Goal: Transaction & Acquisition: Book appointment/travel/reservation

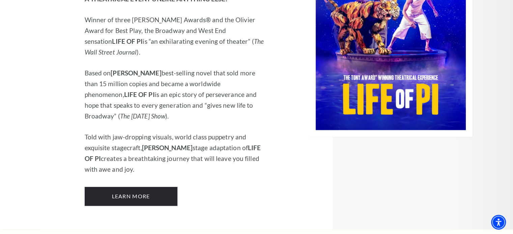
scroll to position [776, 0]
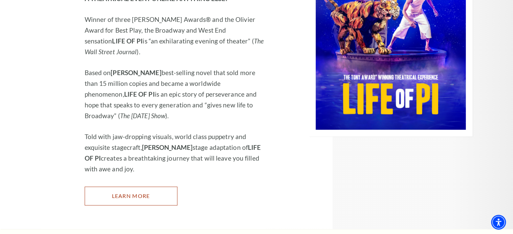
click at [159, 187] on link "Learn More" at bounding box center [131, 196] width 93 height 19
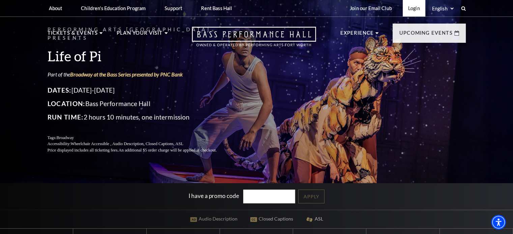
click at [413, 8] on link "Login" at bounding box center [414, 8] width 23 height 17
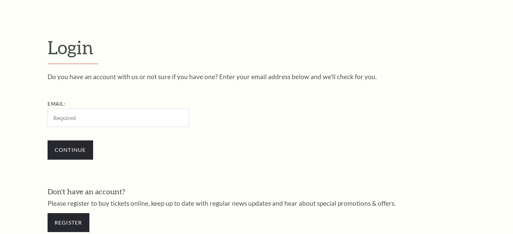
scroll to position [200, 0]
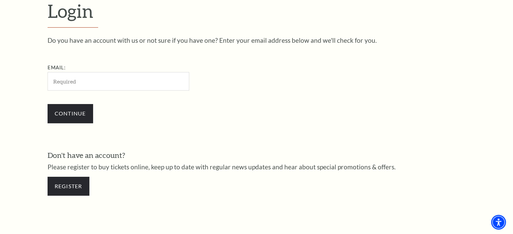
click at [140, 81] on input "Email:" at bounding box center [119, 81] width 142 height 19
type input "debby.miller1@outlook.com"
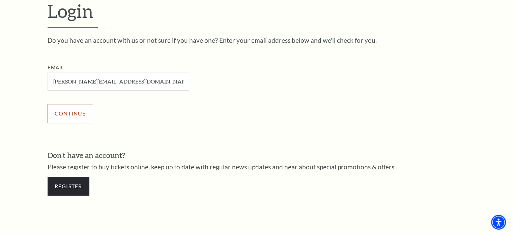
click at [60, 112] on input "Continue" at bounding box center [71, 113] width 46 height 19
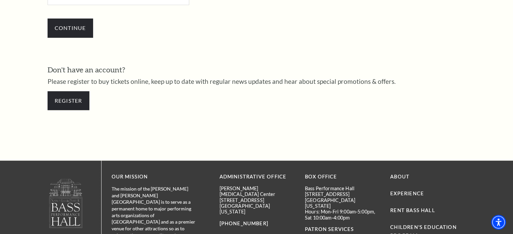
scroll to position [305, 0]
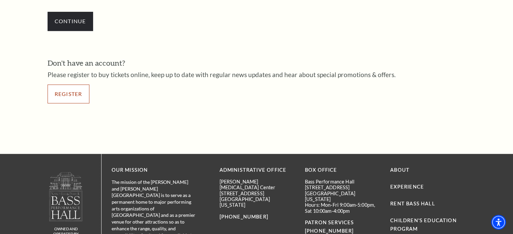
click at [65, 88] on link "Register" at bounding box center [69, 94] width 42 height 19
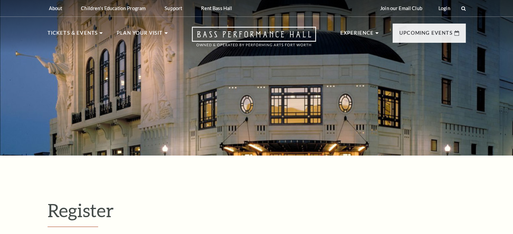
select select "1"
select select "TX"
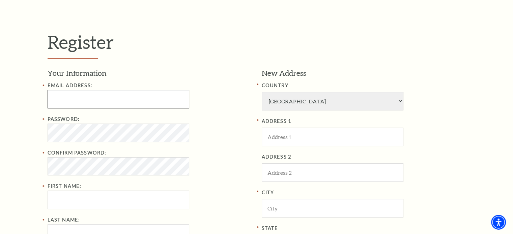
type input "realtordebbymiller@gmail.com"
drag, startPoint x: 138, startPoint y: 99, endPoint x: 0, endPoint y: 104, distance: 138.0
click at [0, 104] on div "Register Your Information Email Address: realtordebbymiller@gmail.com Password:…" at bounding box center [256, 193] width 513 height 412
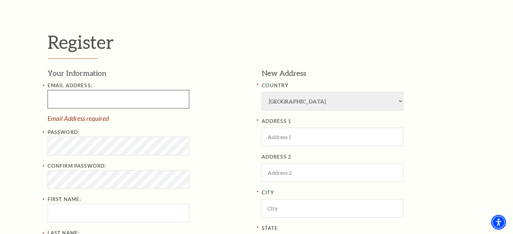
click at [91, 101] on input "Email Address:" at bounding box center [119, 99] width 142 height 19
type input "debby.miller1@outlook.com"
type input "Debby"
type input "Miller"
type input "8174872499"
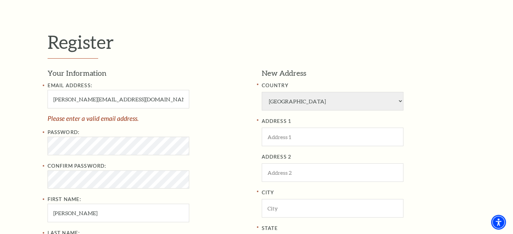
type input "919 Stonelake Drive"
type input "Cleburne"
type input "76033"
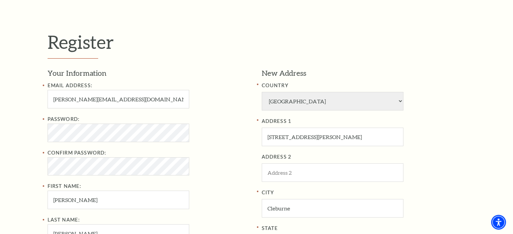
type input "817-487-2499"
click at [35, 122] on div "Register Your Information Email Address: debby.miller1@outlook.com Password: Co…" at bounding box center [256, 193] width 513 height 412
click at [221, 145] on div "Password: Confirm Password: First Name: Debby" at bounding box center [150, 162] width 204 height 94
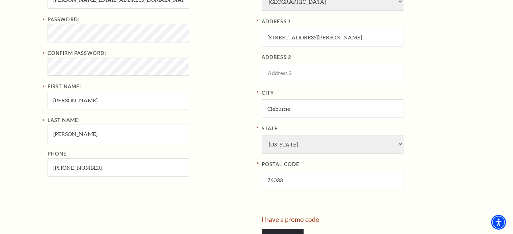
scroll to position [304, 0]
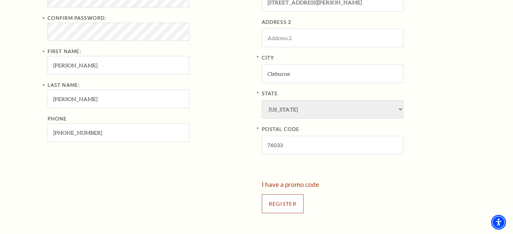
click at [278, 201] on input "Register" at bounding box center [283, 204] width 42 height 19
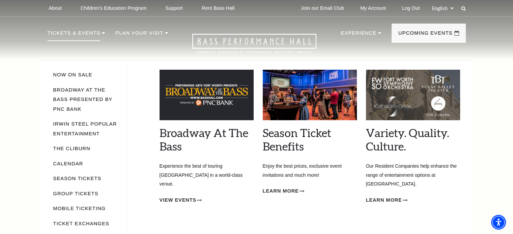
click at [73, 33] on p "Tickets & Events" at bounding box center [74, 35] width 53 height 12
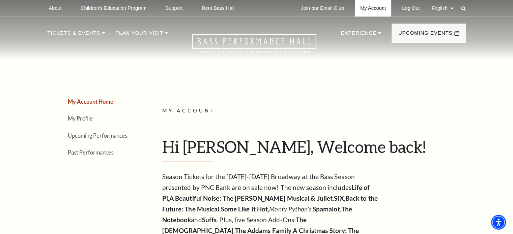
click at [380, 9] on link "My Account" at bounding box center [373, 8] width 36 height 17
click at [82, 133] on link "Upcoming Performances" at bounding box center [98, 136] width 60 height 6
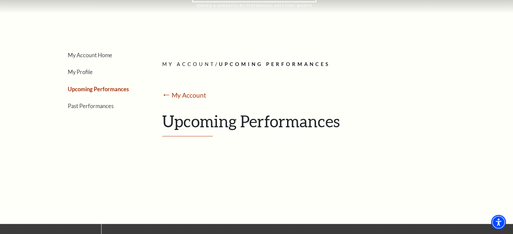
scroll to position [28, 0]
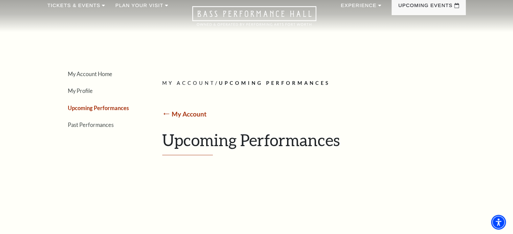
click at [190, 114] on link "My Account" at bounding box center [189, 114] width 35 height 8
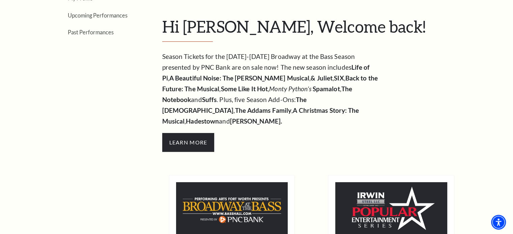
scroll to position [135, 0]
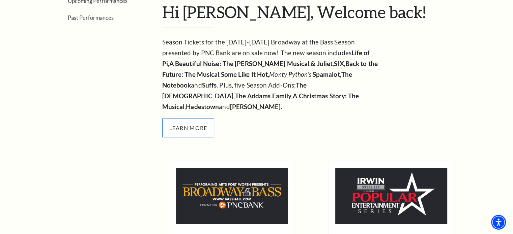
click at [194, 123] on span "Learn More" at bounding box center [188, 128] width 52 height 19
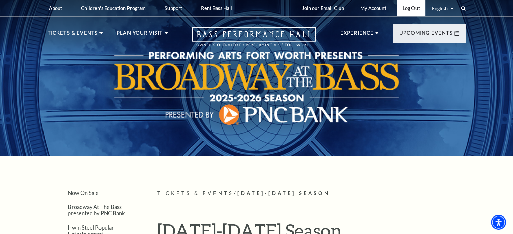
click at [410, 7] on link "Log Out" at bounding box center [411, 8] width 28 height 17
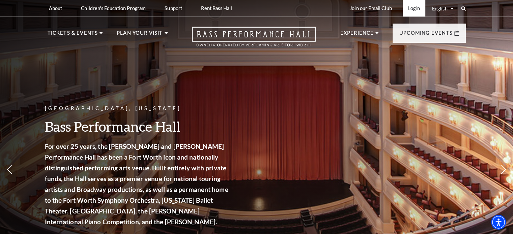
click at [415, 9] on link "Login" at bounding box center [414, 8] width 23 height 17
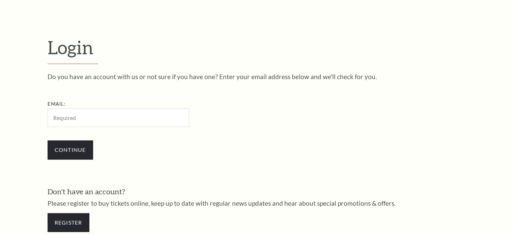
scroll to position [200, 0]
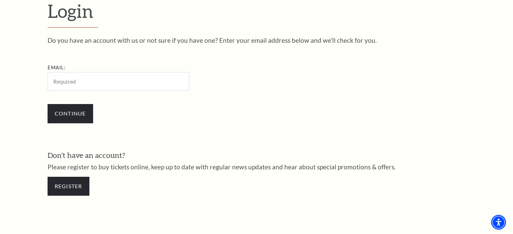
click at [66, 84] on input "Email:" at bounding box center [119, 81] width 142 height 19
type input "realtordebbymiller@gmail.com"
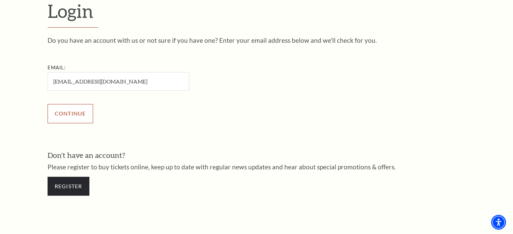
click at [67, 110] on input "Continue" at bounding box center [71, 113] width 46 height 19
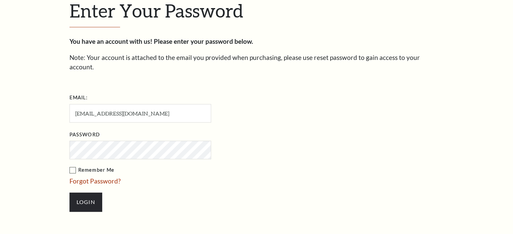
scroll to position [206, 0]
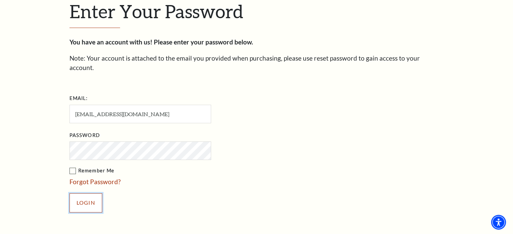
click at [85, 194] on input "Login" at bounding box center [85, 203] width 33 height 19
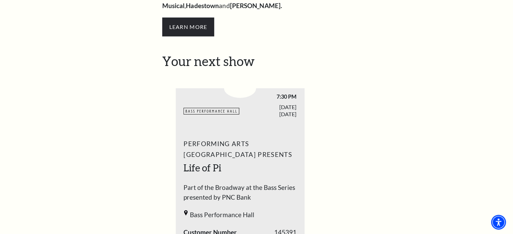
scroll to position [67, 0]
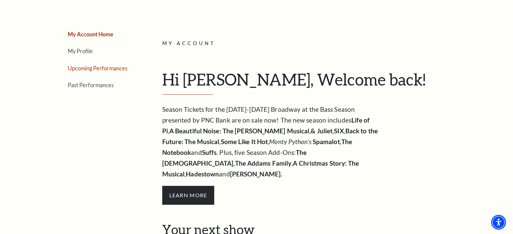
click at [100, 69] on link "Upcoming Performances" at bounding box center [98, 68] width 60 height 6
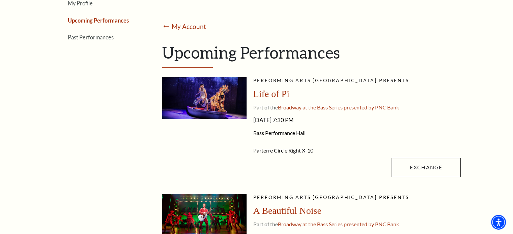
scroll to position [135, 0]
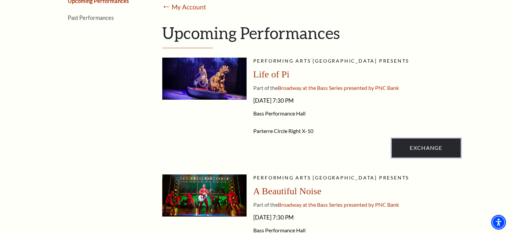
click at [429, 149] on link "Exchange" at bounding box center [426, 148] width 69 height 19
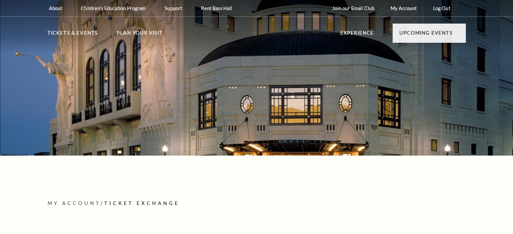
radio input "true"
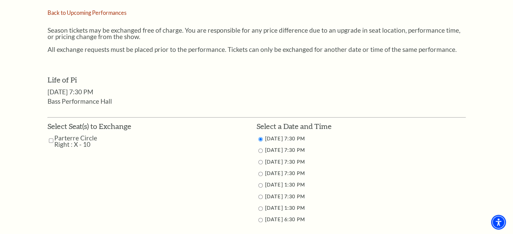
scroll to position [270, 0]
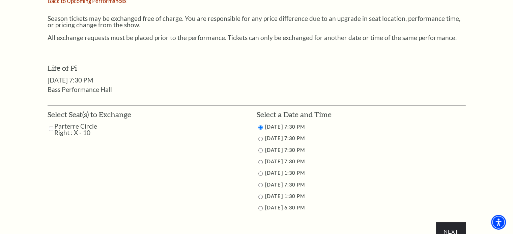
click at [260, 197] on input "9/28/2025 1:30 PM" at bounding box center [260, 197] width 4 height 4
radio input "true"
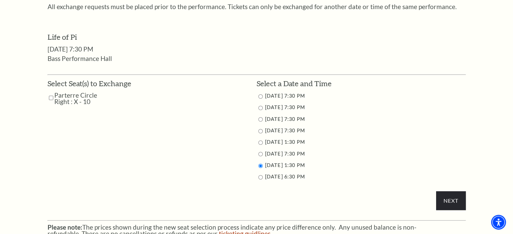
scroll to position [337, 0]
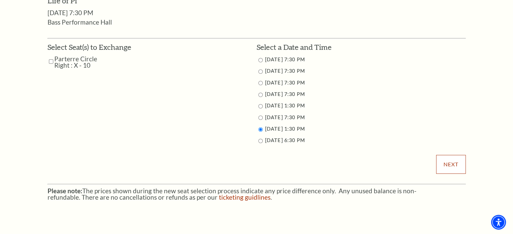
click at [449, 162] on input "Next" at bounding box center [450, 164] width 29 height 19
click at [49, 61] on input "Parterre Circle Right : X - 10" at bounding box center [51, 62] width 4 height 12
checkbox input "true"
click at [451, 163] on input "Next" at bounding box center [450, 164] width 29 height 19
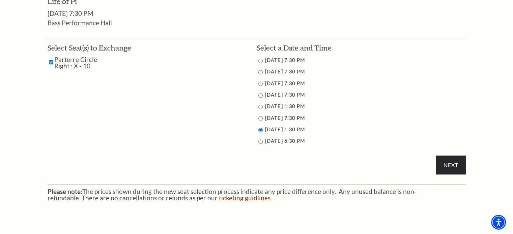
click at [260, 142] on input "9/28/2025 6:30 PM" at bounding box center [260, 142] width 4 height 4
radio input "true"
click at [457, 161] on input "Next" at bounding box center [450, 165] width 29 height 19
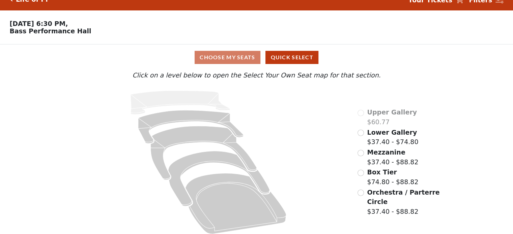
scroll to position [18, 0]
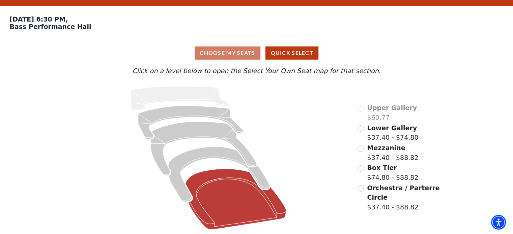
click at [211, 171] on icon at bounding box center [235, 199] width 101 height 61
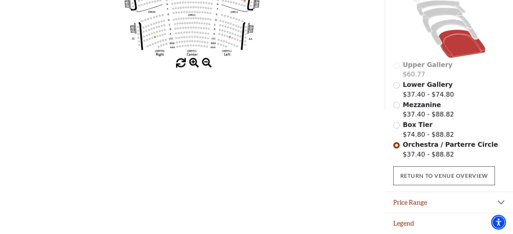
scroll to position [183, 0]
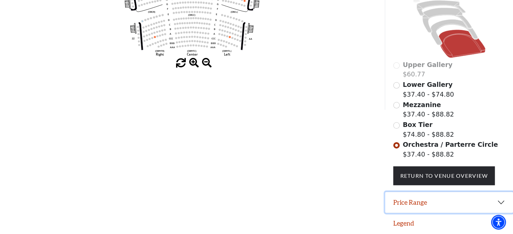
click at [498, 202] on button "Price Range" at bounding box center [449, 202] width 128 height 21
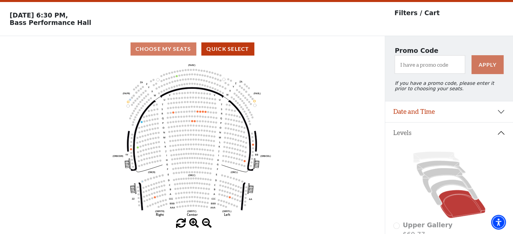
scroll to position [0, 0]
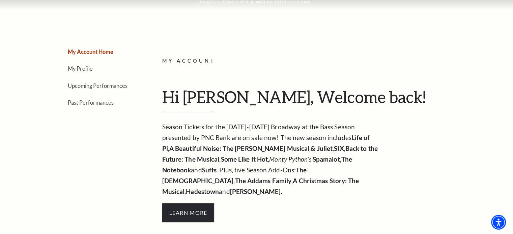
scroll to position [34, 0]
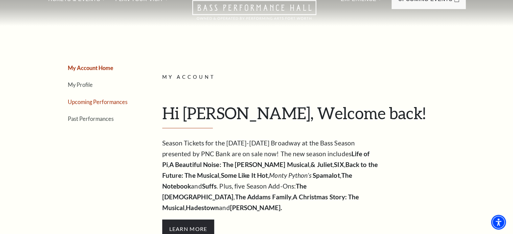
click at [101, 102] on link "Upcoming Performances" at bounding box center [98, 102] width 60 height 6
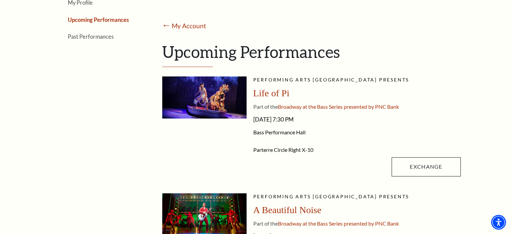
scroll to position [169, 0]
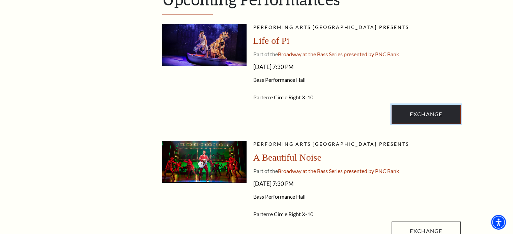
click at [411, 116] on link "Exchange" at bounding box center [426, 114] width 69 height 19
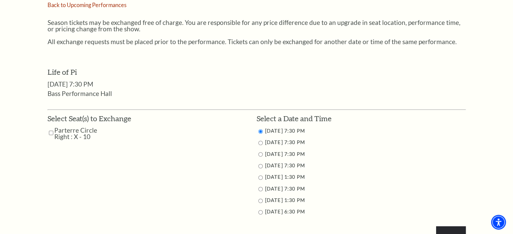
scroll to position [270, 0]
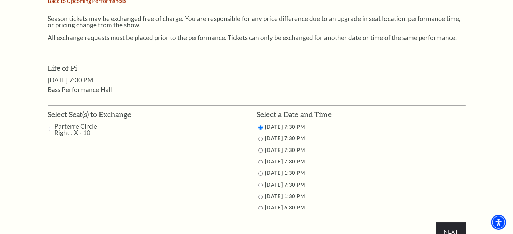
click at [49, 128] on input "Parterre Circle Right : X - 10" at bounding box center [51, 129] width 4 height 12
checkbox input "true"
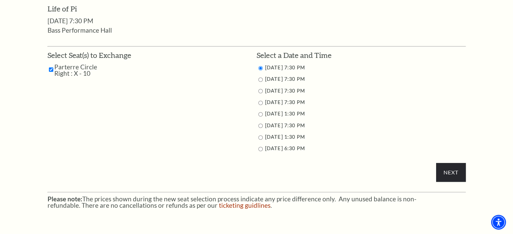
scroll to position [337, 0]
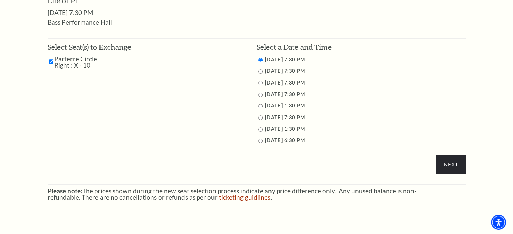
click at [259, 82] on input "9/25/2025 7:30 PM" at bounding box center [260, 83] width 4 height 4
radio input "true"
click at [453, 162] on input "Next" at bounding box center [450, 164] width 29 height 19
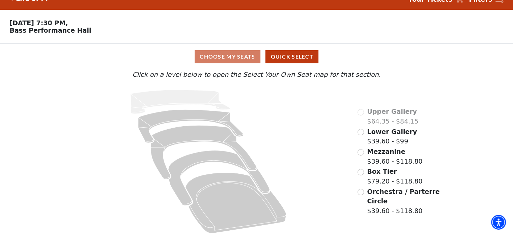
scroll to position [18, 0]
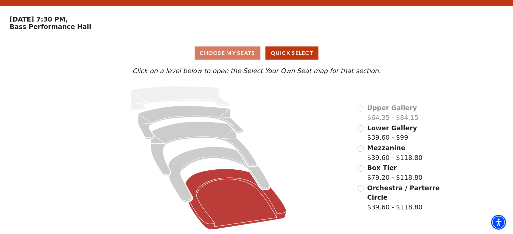
click at [228, 190] on icon at bounding box center [235, 199] width 101 height 61
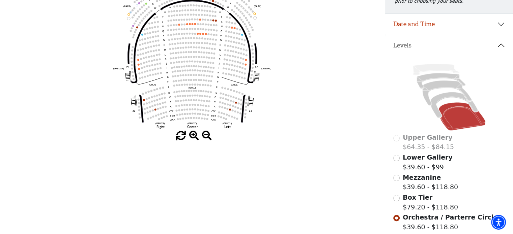
scroll to position [65, 0]
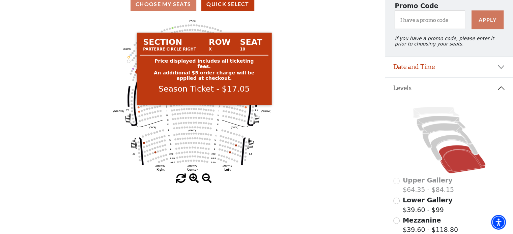
click at [132, 70] on circle at bounding box center [133, 69] width 2 height 2
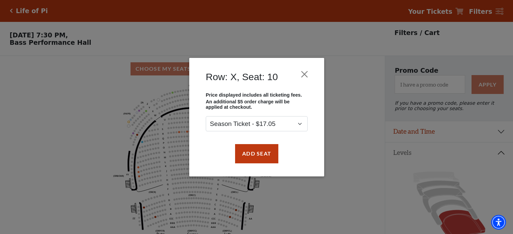
scroll to position [67, 0]
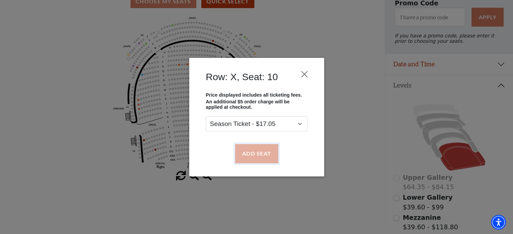
click at [267, 154] on button "Add Seat" at bounding box center [256, 153] width 43 height 19
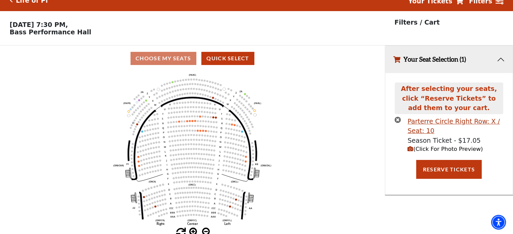
scroll to position [16, 0]
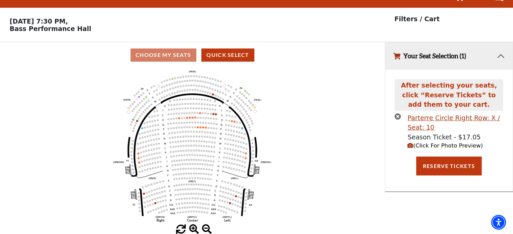
click at [412, 146] on icon "(Click For Photo Preview)" at bounding box center [410, 146] width 6 height 6
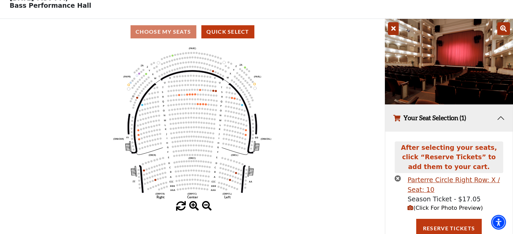
scroll to position [59, 0]
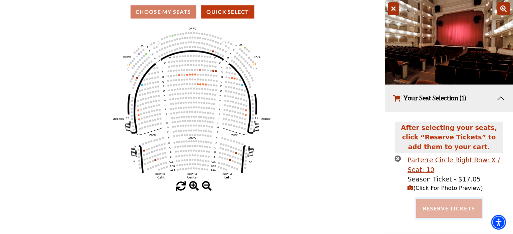
click at [447, 207] on button "Reserve Tickets" at bounding box center [448, 208] width 65 height 19
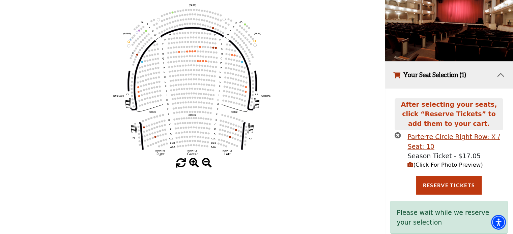
scroll to position [98, 0]
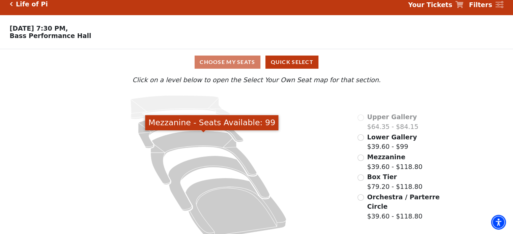
scroll to position [18, 0]
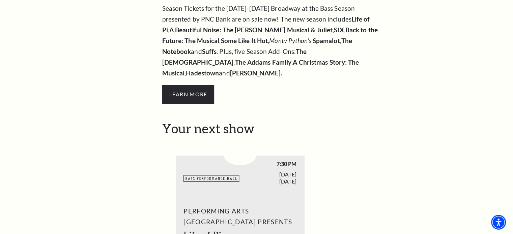
scroll to position [67, 0]
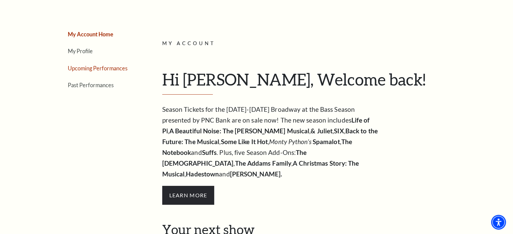
click at [115, 68] on link "Upcoming Performances" at bounding box center [98, 68] width 60 height 6
